Goal: Transaction & Acquisition: Register for event/course

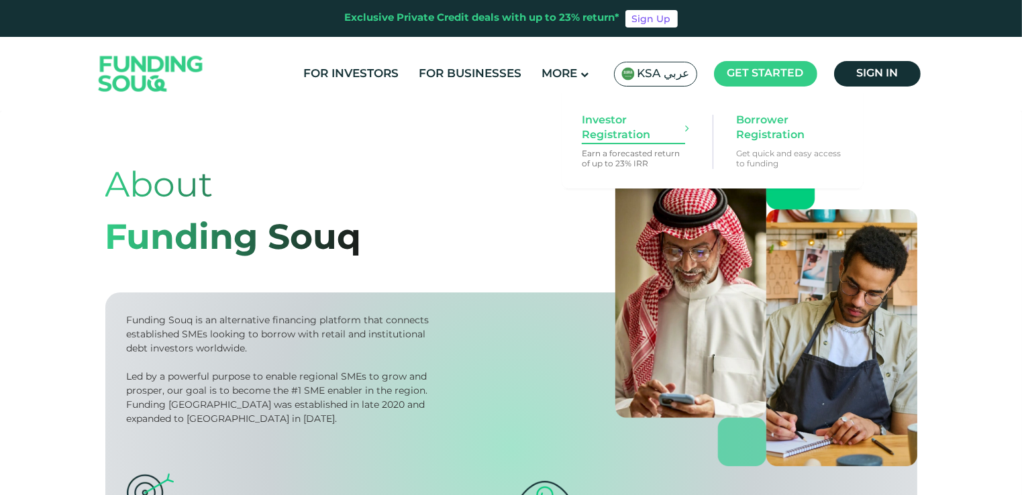
click at [632, 122] on span "Investor Registration" at bounding box center [633, 128] width 103 height 30
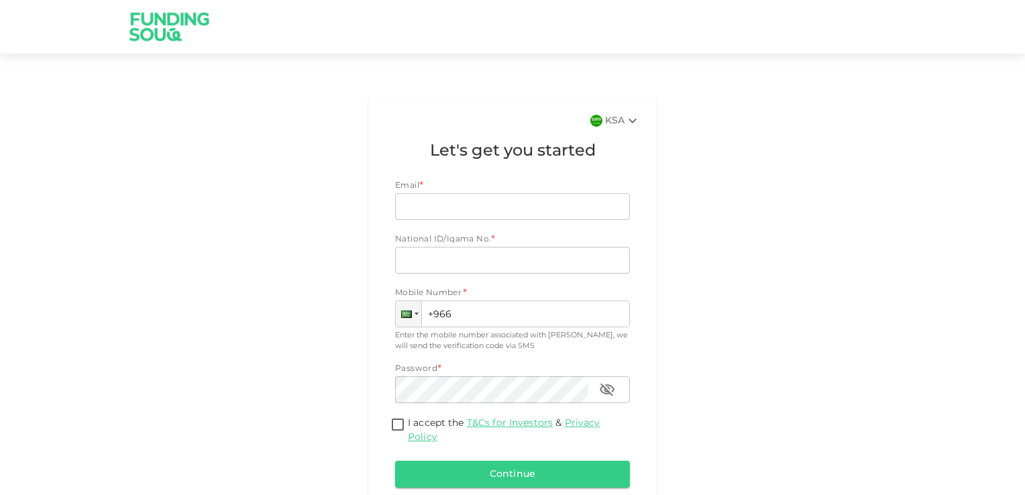
click at [182, 391] on div "KSA Let's get you started Email * Email Email National ID/Iqama No. * National …" at bounding box center [512, 317] width 765 height 453
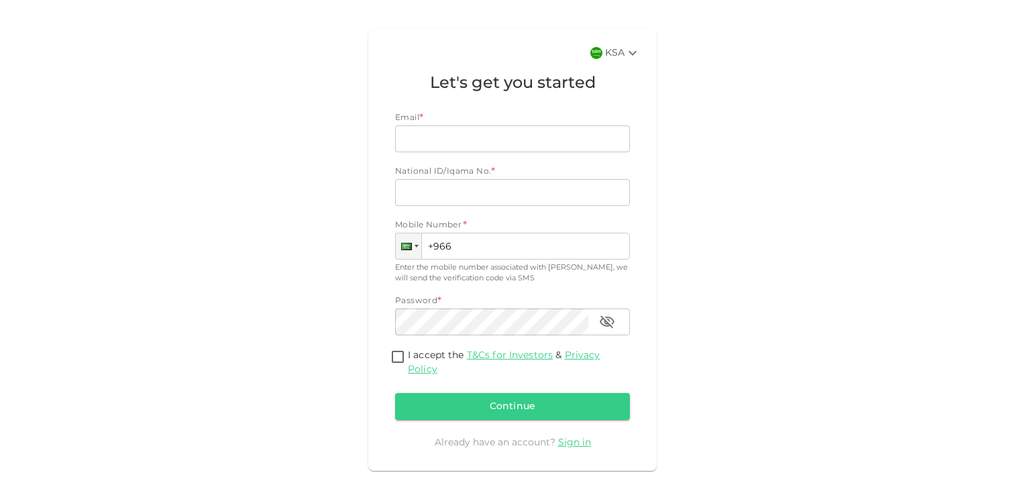
scroll to position [70, 0]
